Goal: Browse casually: Explore the website without a specific task or goal

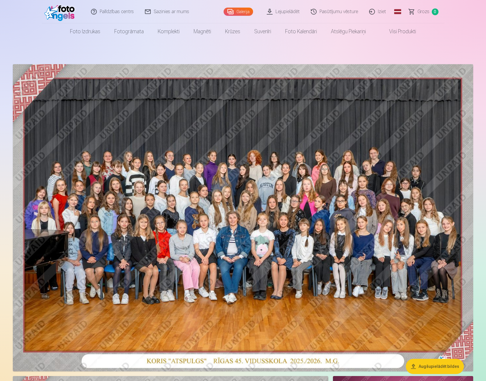
click at [354, 147] on img at bounding box center [243, 217] width 460 height 307
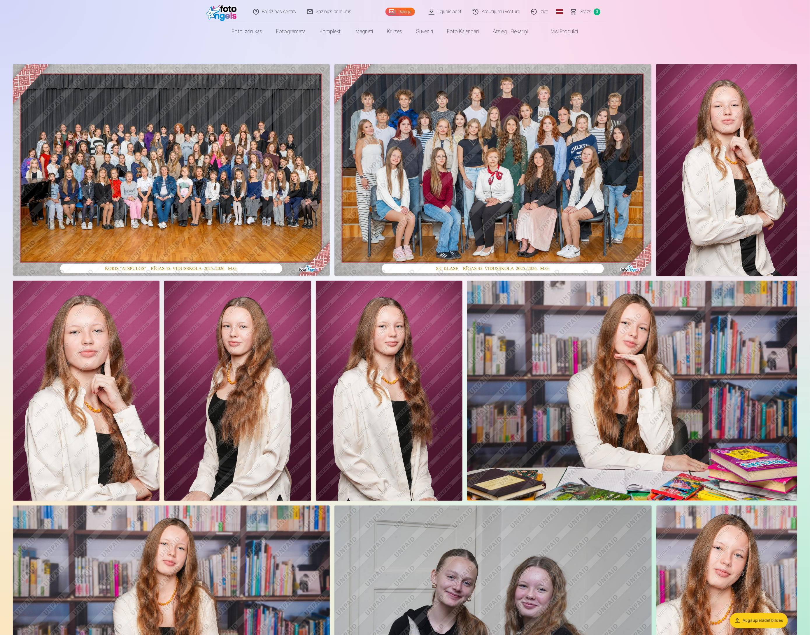
click at [197, 141] on img at bounding box center [171, 169] width 317 height 211
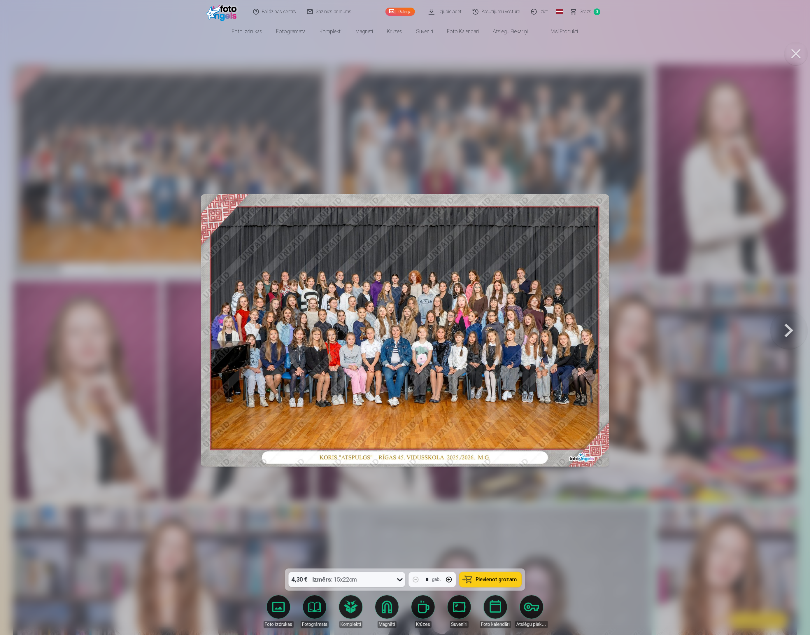
click at [484, 332] on img at bounding box center [405, 330] width 408 height 272
click at [486, 129] on div at bounding box center [405, 317] width 810 height 635
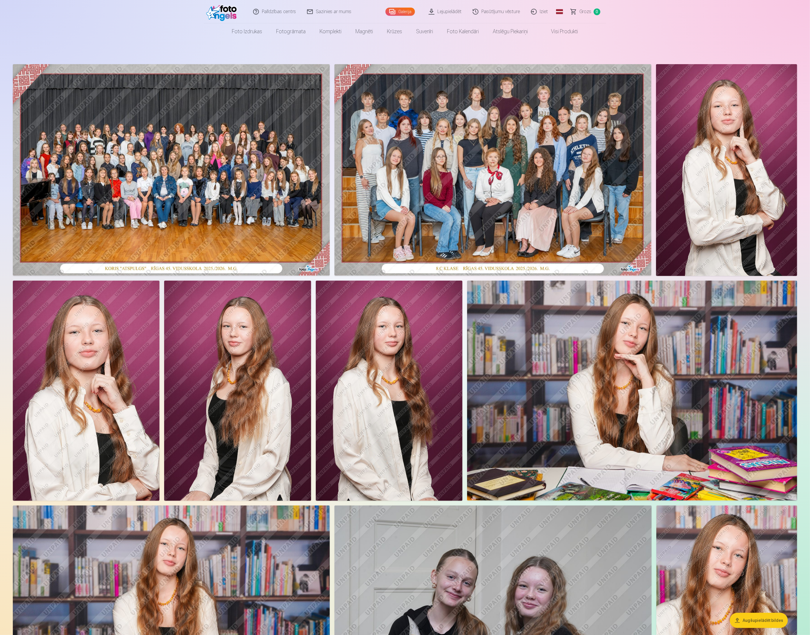
click at [167, 180] on img at bounding box center [171, 169] width 317 height 211
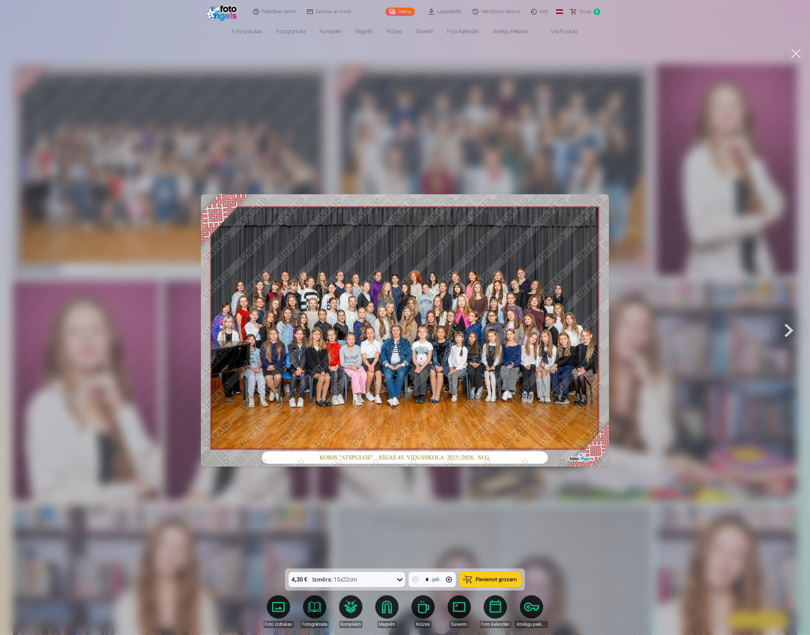
click at [486, 262] on img at bounding box center [405, 330] width 408 height 272
drag, startPoint x: 471, startPoint y: 239, endPoint x: 467, endPoint y: 238, distance: 3.8
click at [470, 239] on img at bounding box center [405, 330] width 408 height 272
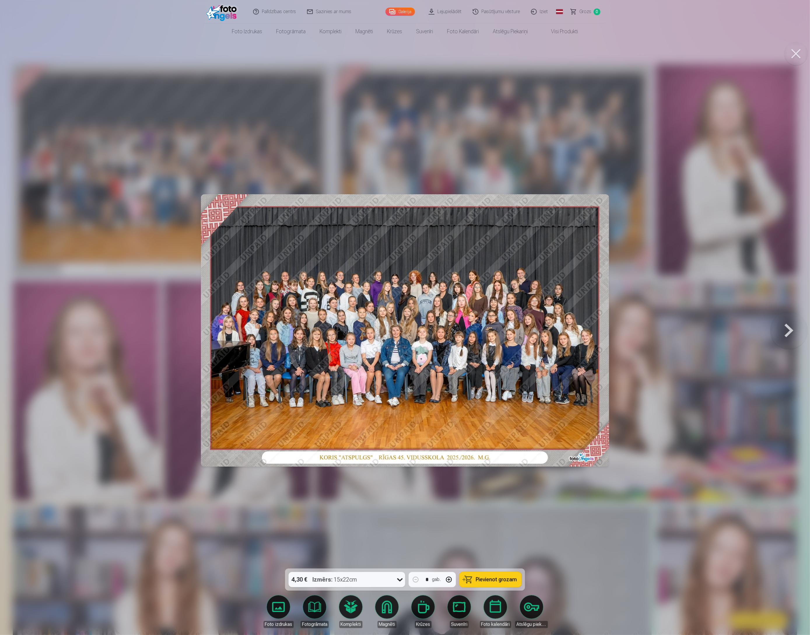
click at [468, 237] on img at bounding box center [405, 330] width 408 height 272
click at [365, 232] on img at bounding box center [405, 330] width 408 height 272
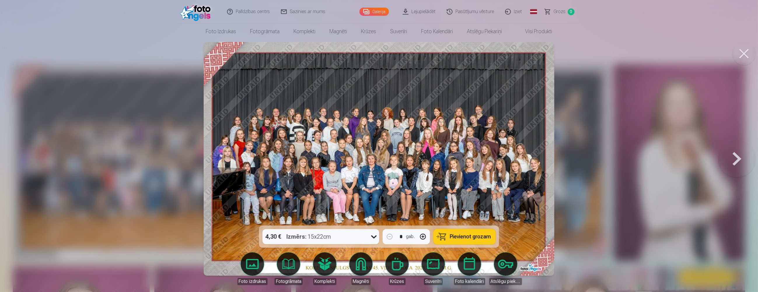
click at [486, 159] on button at bounding box center [736, 159] width 37 height 122
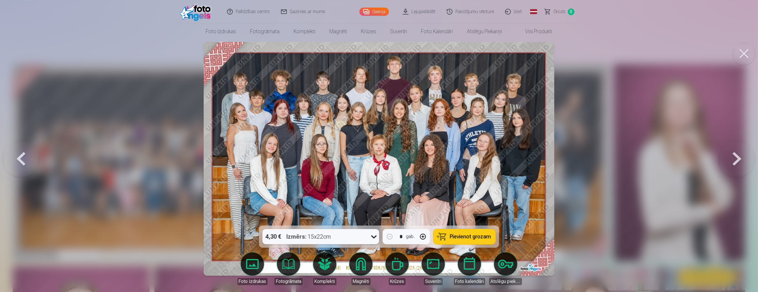
click at [486, 159] on button at bounding box center [736, 159] width 37 height 122
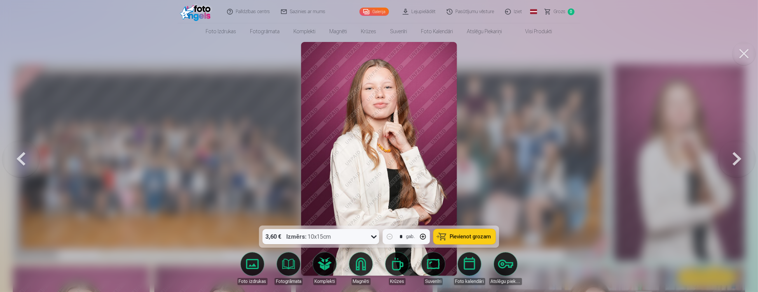
click at [486, 159] on button at bounding box center [736, 159] width 37 height 122
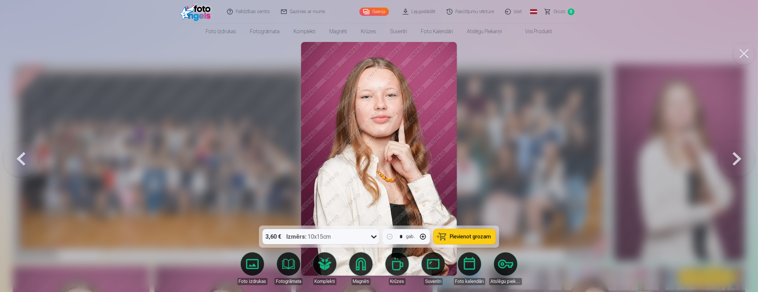
click at [486, 159] on button at bounding box center [736, 159] width 37 height 122
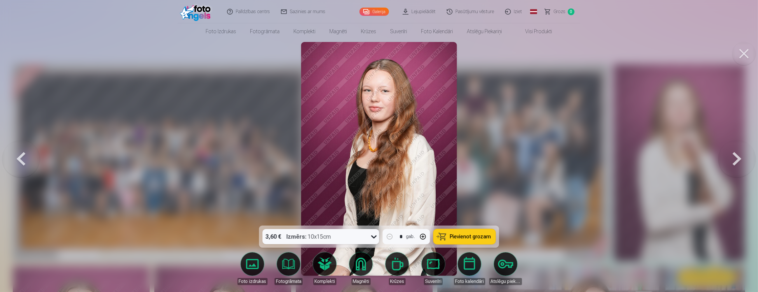
click at [486, 159] on button at bounding box center [736, 159] width 37 height 122
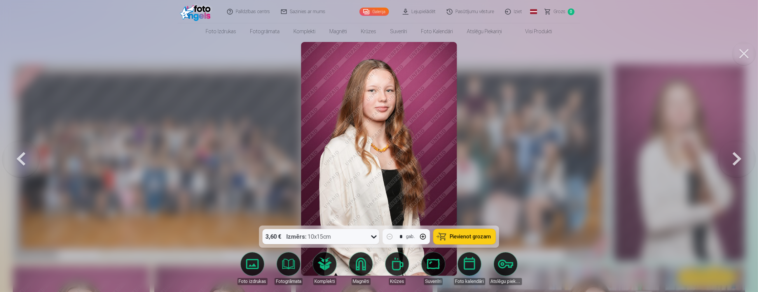
click at [486, 159] on button at bounding box center [736, 159] width 37 height 122
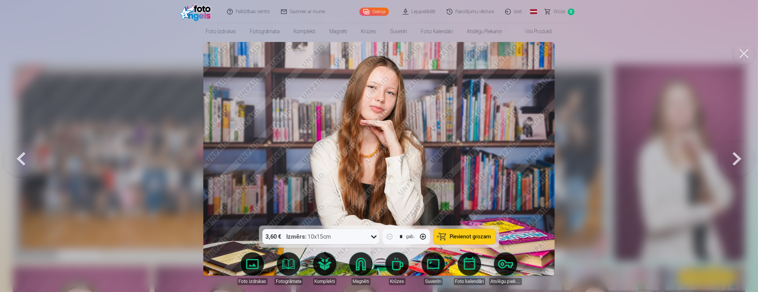
click at [486, 159] on button at bounding box center [736, 159] width 37 height 122
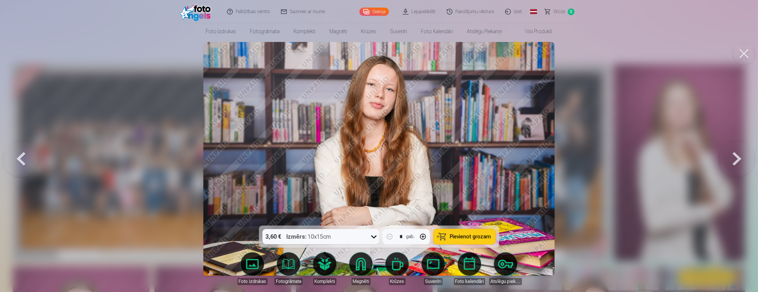
click at [486, 159] on button at bounding box center [736, 159] width 37 height 122
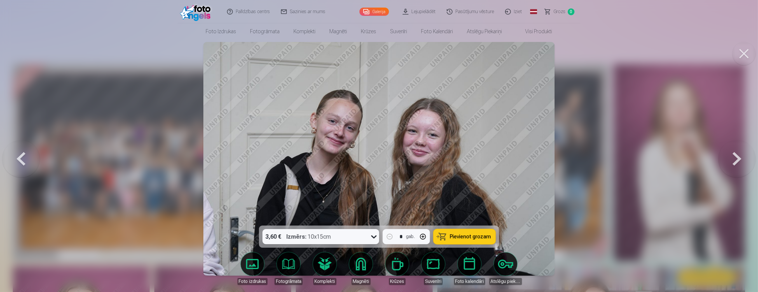
click at [486, 159] on button at bounding box center [736, 159] width 37 height 122
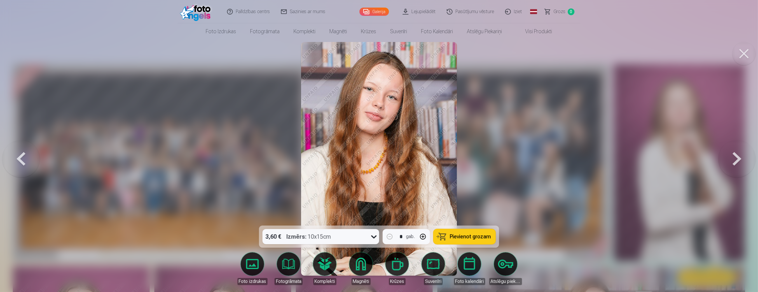
click at [486, 159] on button at bounding box center [736, 159] width 37 height 122
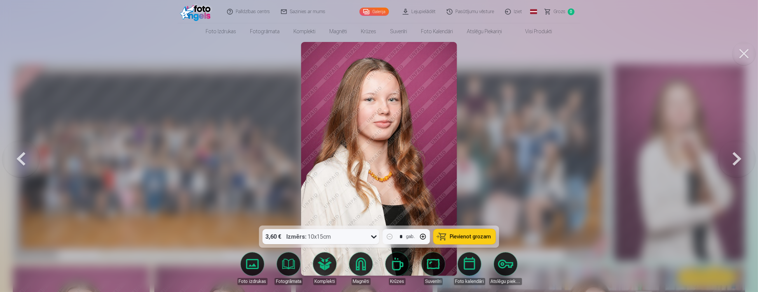
click at [486, 159] on button at bounding box center [736, 159] width 37 height 122
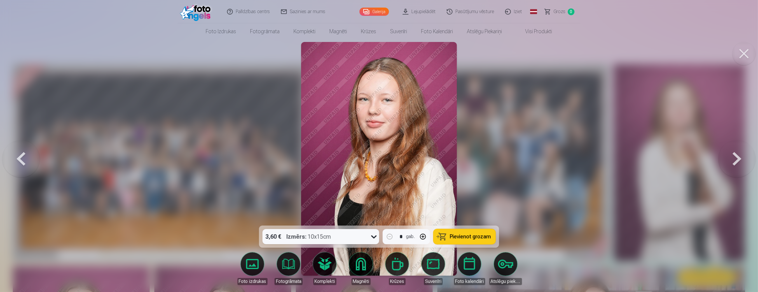
click at [486, 159] on button at bounding box center [736, 159] width 37 height 122
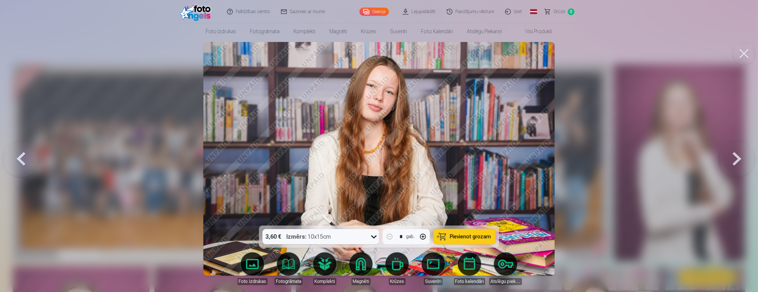
click at [486, 159] on button at bounding box center [736, 159] width 37 height 122
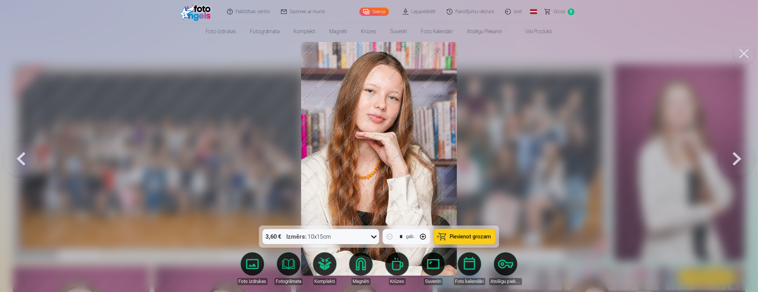
click at [486, 159] on button at bounding box center [736, 159] width 37 height 122
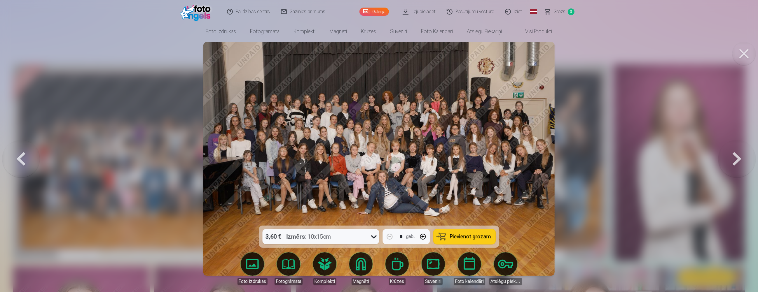
click at [486, 159] on button at bounding box center [736, 159] width 37 height 122
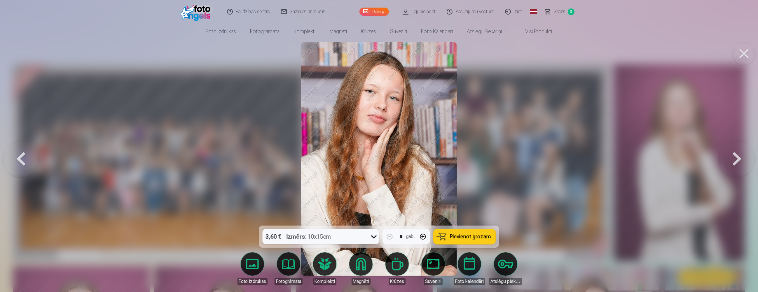
click at [486, 159] on button at bounding box center [736, 159] width 37 height 122
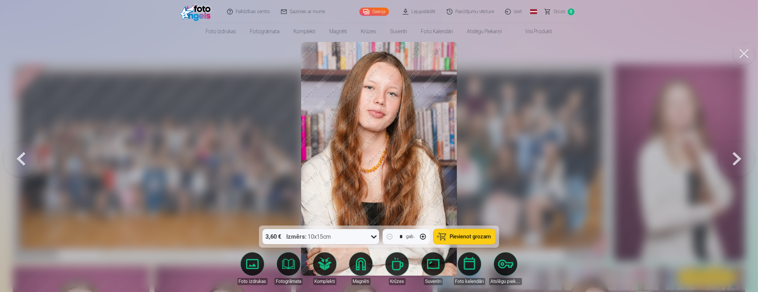
click at [486, 159] on button at bounding box center [736, 159] width 37 height 122
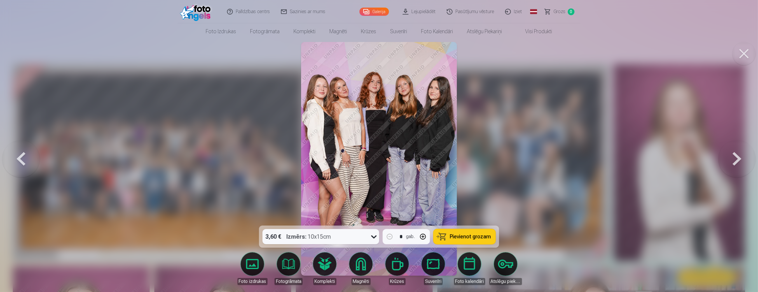
click at [486, 159] on button at bounding box center [736, 159] width 37 height 122
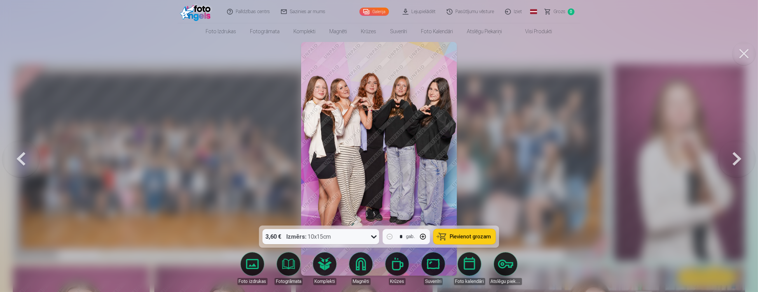
click at [486, 159] on button at bounding box center [736, 159] width 37 height 122
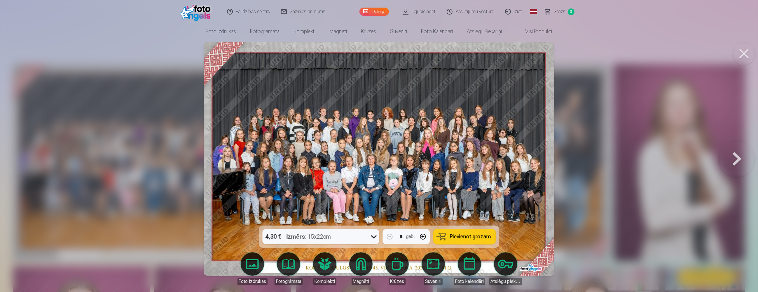
click at [486, 157] on button at bounding box center [736, 159] width 37 height 122
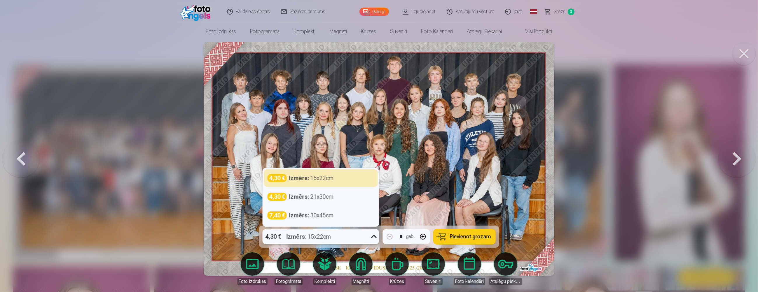
click at [374, 238] on icon at bounding box center [373, 236] width 9 height 9
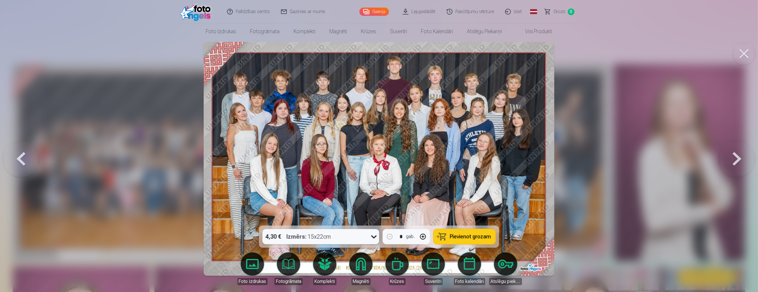
click at [486, 197] on div at bounding box center [379, 146] width 758 height 292
